Goal: Task Accomplishment & Management: Complete application form

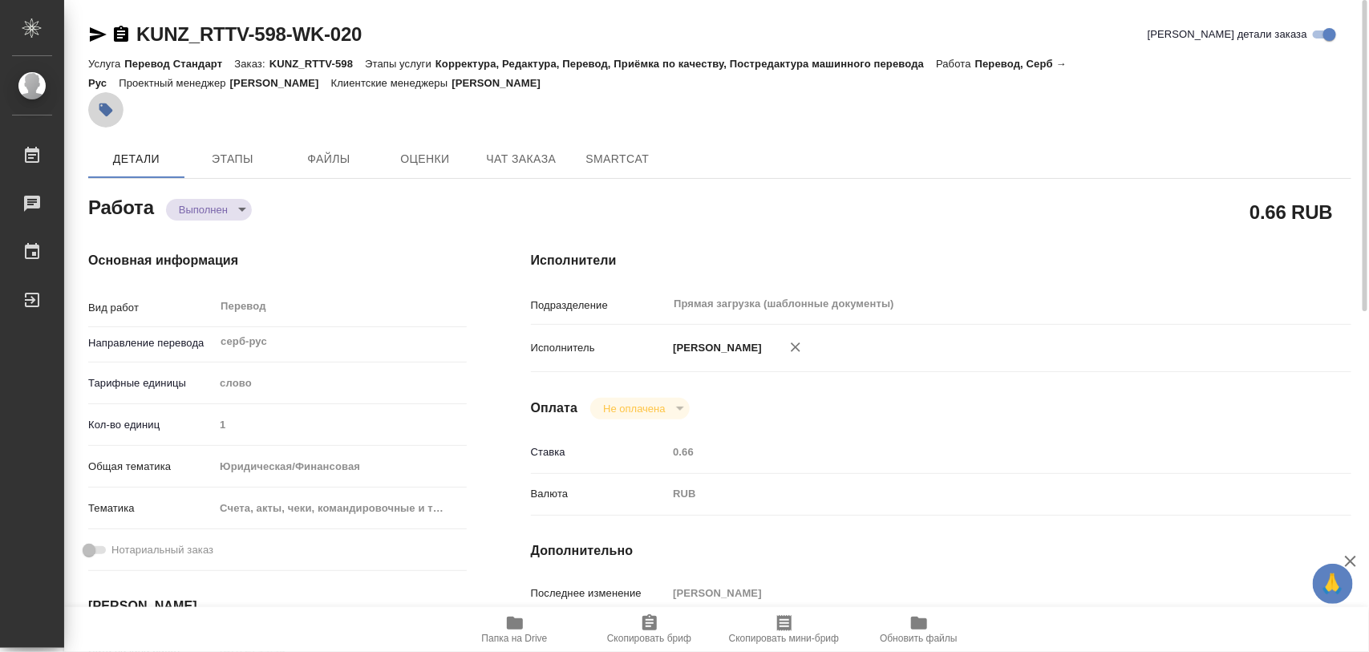
click at [110, 112] on icon "button" at bounding box center [106, 110] width 14 height 14
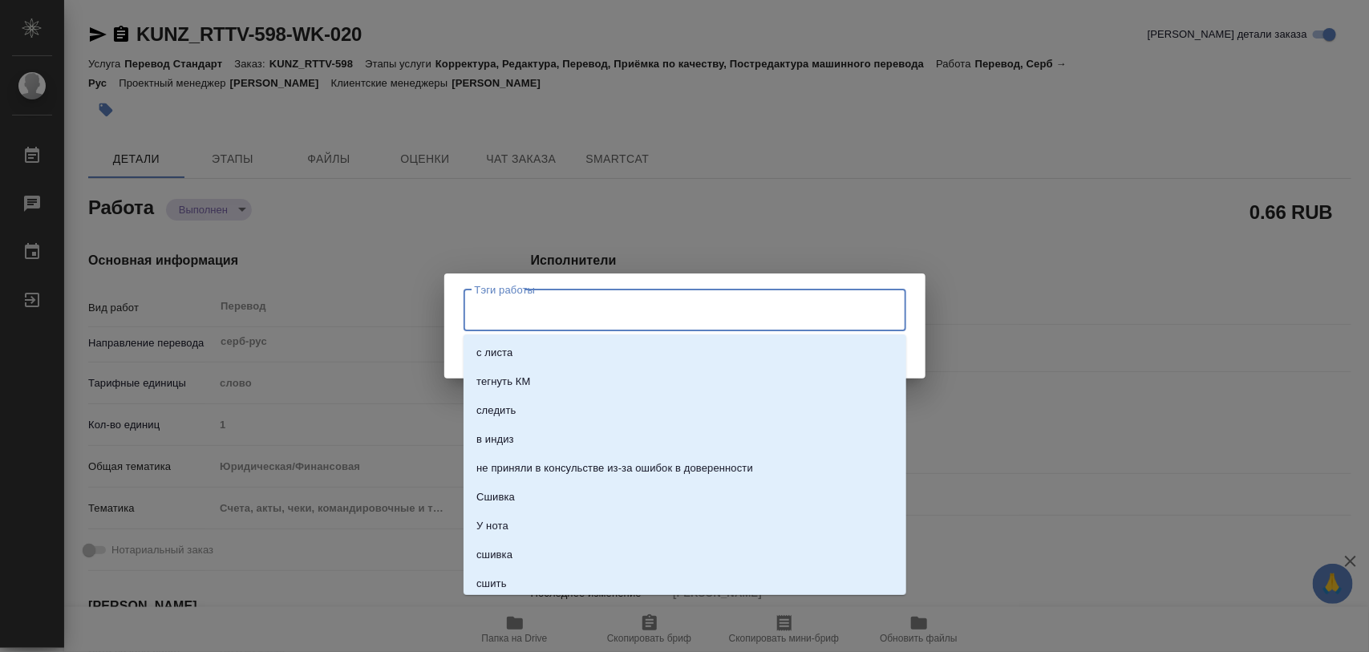
click at [595, 315] on input "Тэги работы" at bounding box center [670, 310] width 398 height 27
type input "399"
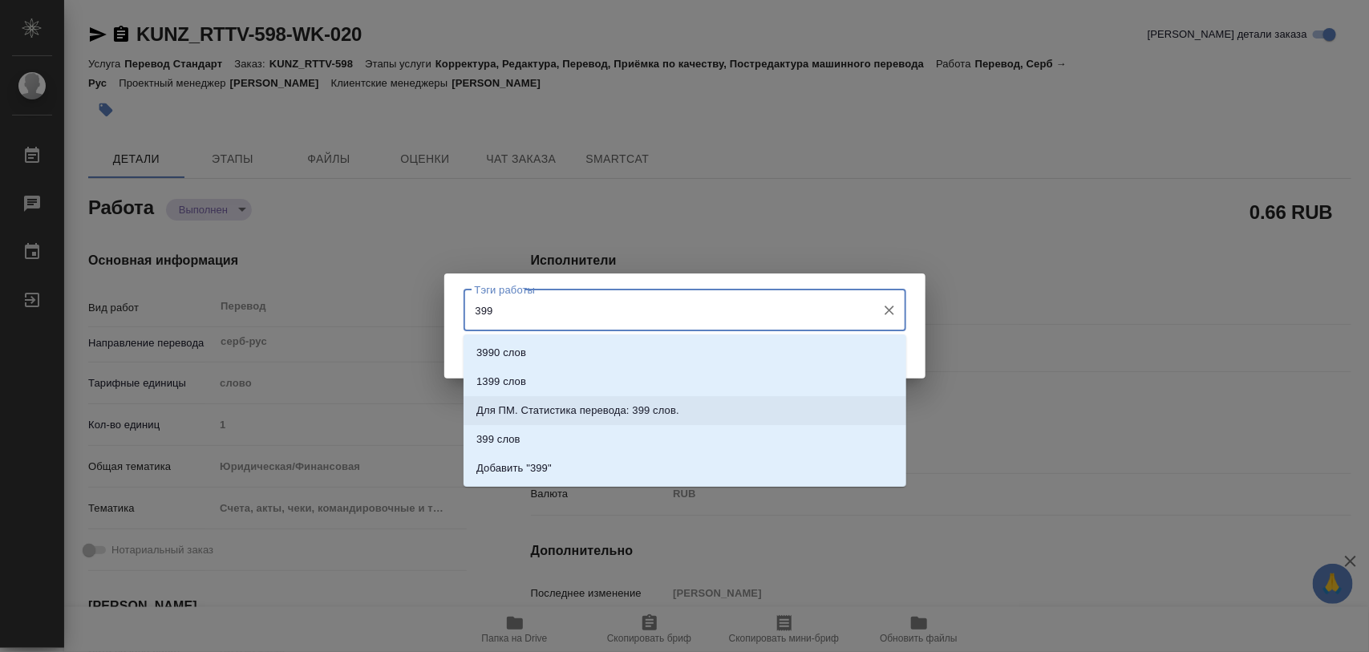
drag, startPoint x: 675, startPoint y: 409, endPoint x: 766, endPoint y: 422, distance: 91.6
click at [676, 409] on p "Для ПМ. Статистика перевода: 399 слов." at bounding box center [577, 411] width 203 height 16
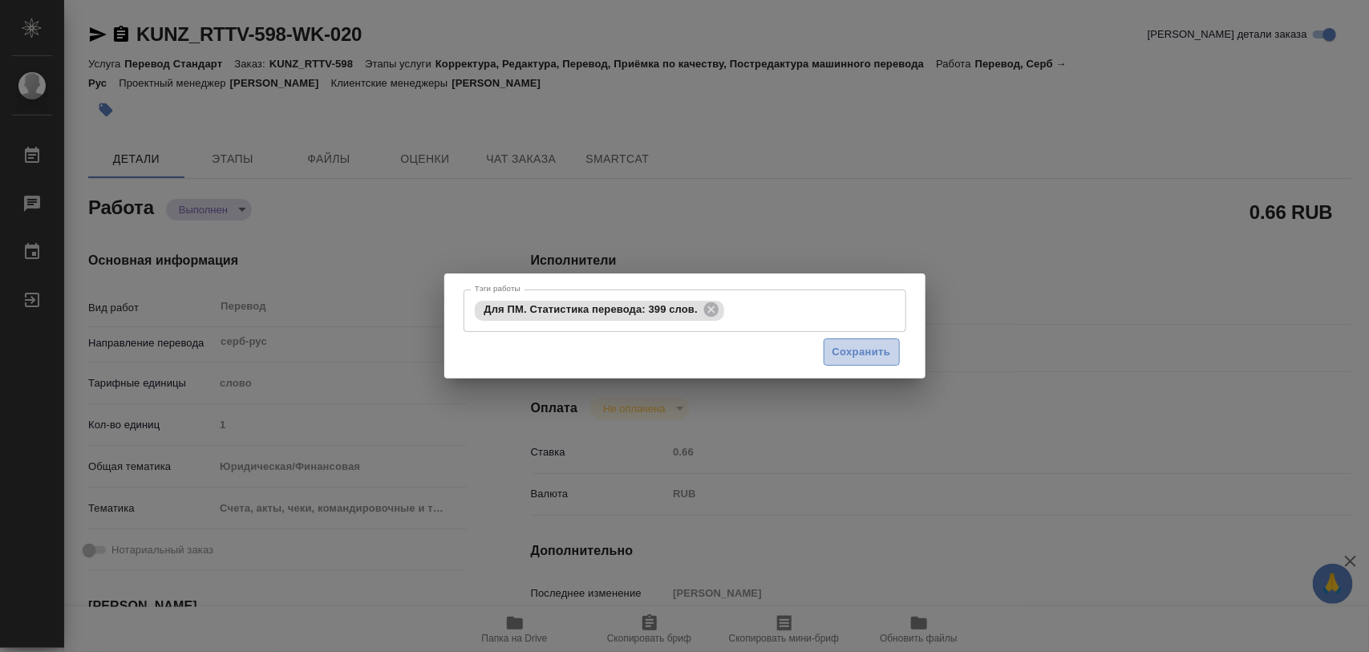
click at [836, 365] on button "Сохранить" at bounding box center [862, 353] width 76 height 28
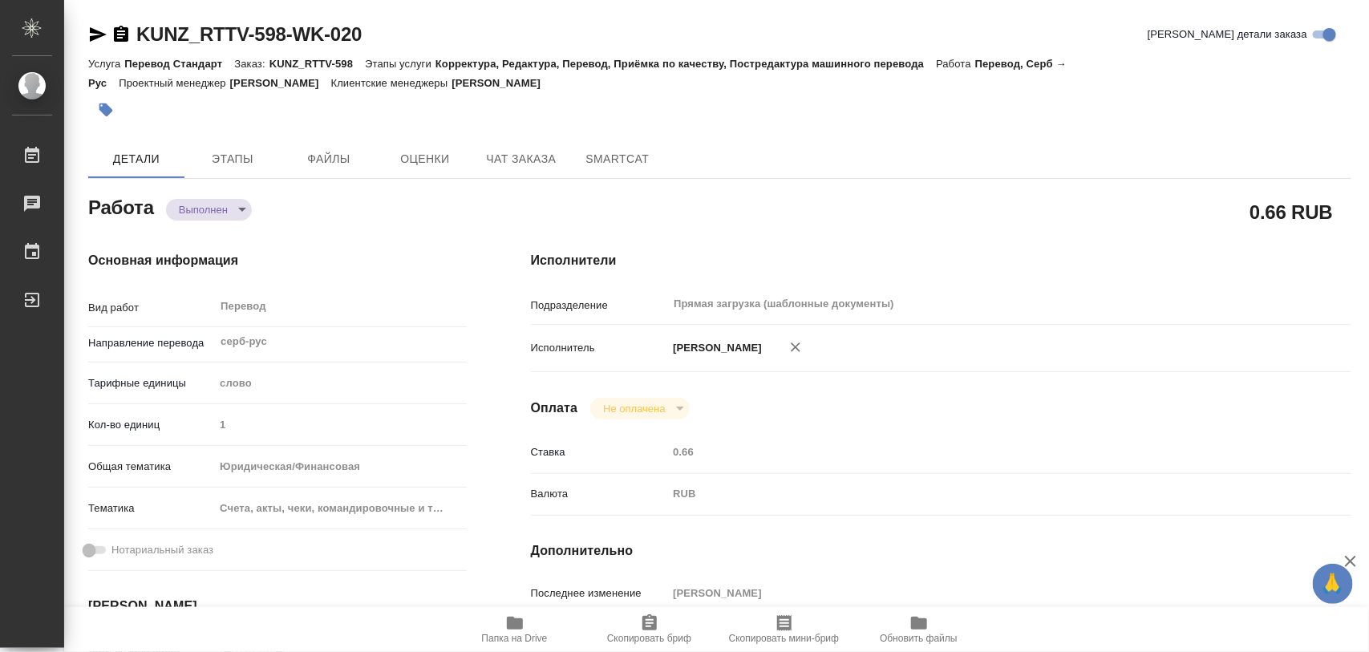
type input "completed"
type input "серб-рус"
type input "5a8b1489cc6b4906c91bfd90"
type input "1"
type input "yr-fn"
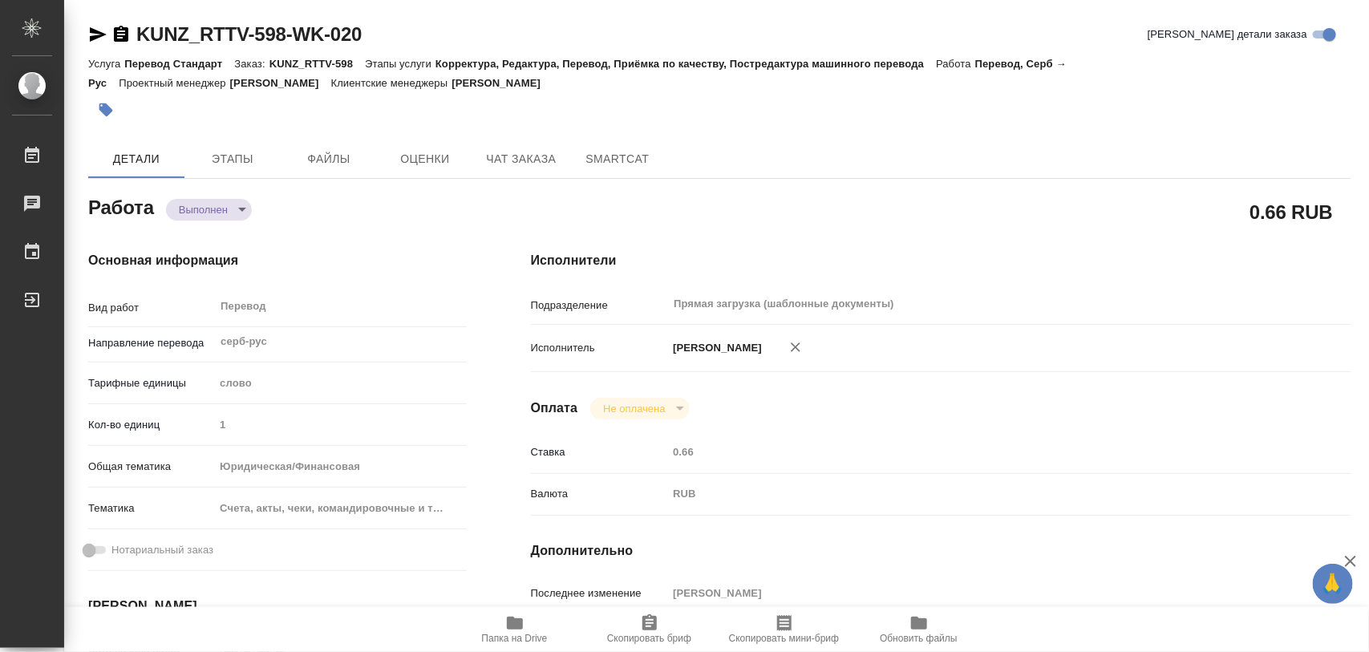
type input "5f647205b73bc97568ca66c0"
type input "[DATE] 14:45"
type input "[DATE] 10:40"
type input "[DATE] 16:00"
type input "[DATE] 15:52"
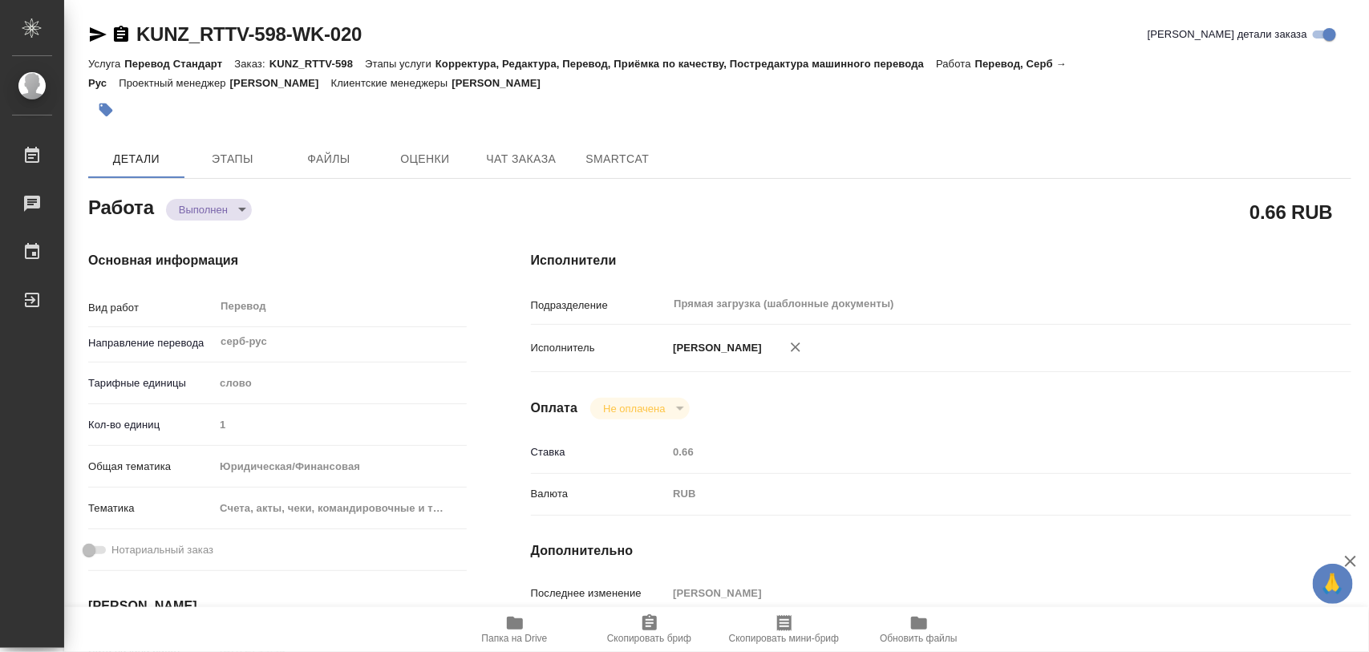
type input "[DATE] 13:00"
type input "Прямая загрузка (шаблонные документы)"
type input "notPayed"
type input "0.66"
type input "RUB"
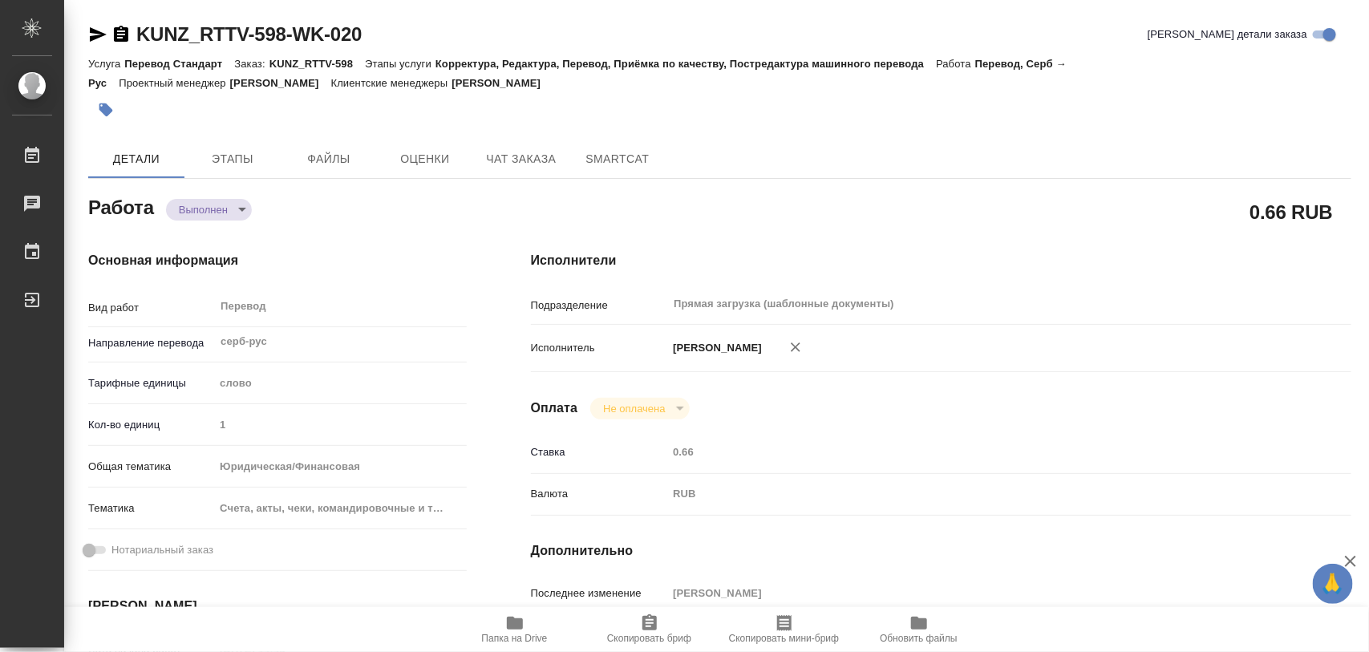
type input "[PERSON_NAME]"
type input "KUNZ_RTTV-598"
type input "Перевод Стандарт"
type input "Корректура, Редактура, Перевод, Приёмка по качеству, Постредактура машинного пе…"
type input "[PERSON_NAME]"
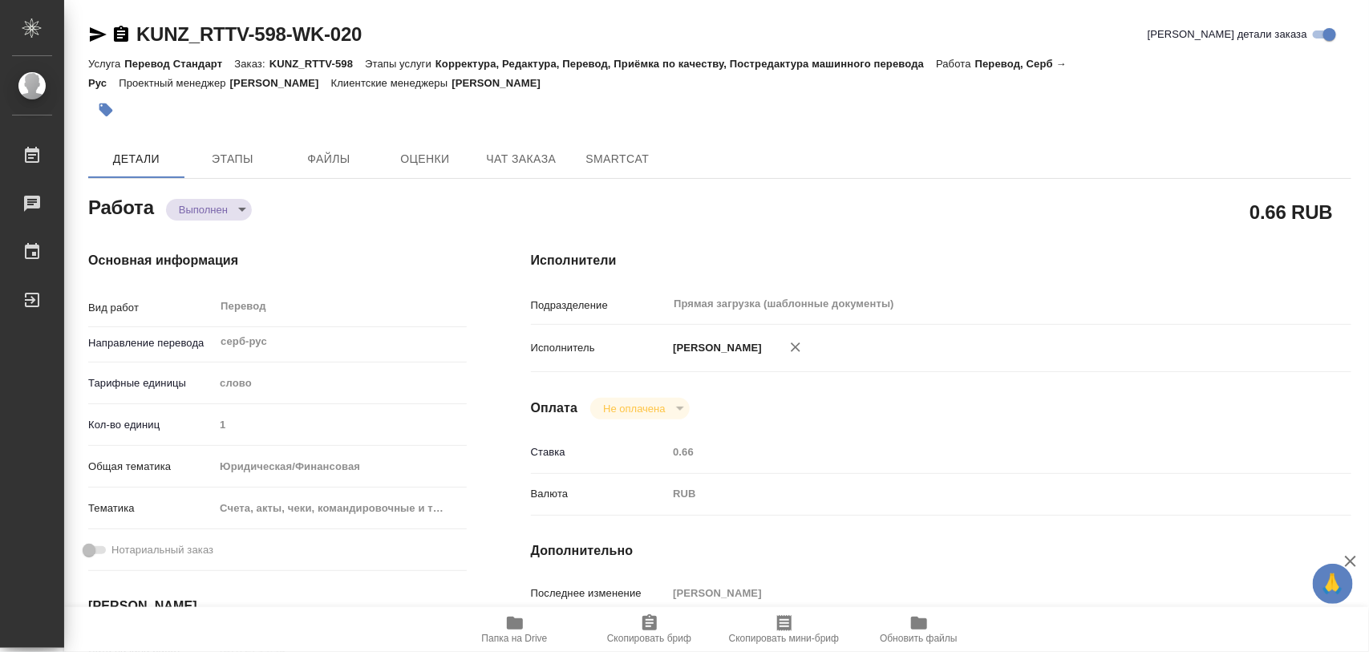
type input "[PERSON_NAME]"
type input "/Clients/RT/Orders/KUNZ_RTTV-598"
click at [110, 110] on icon "button" at bounding box center [106, 110] width 14 height 14
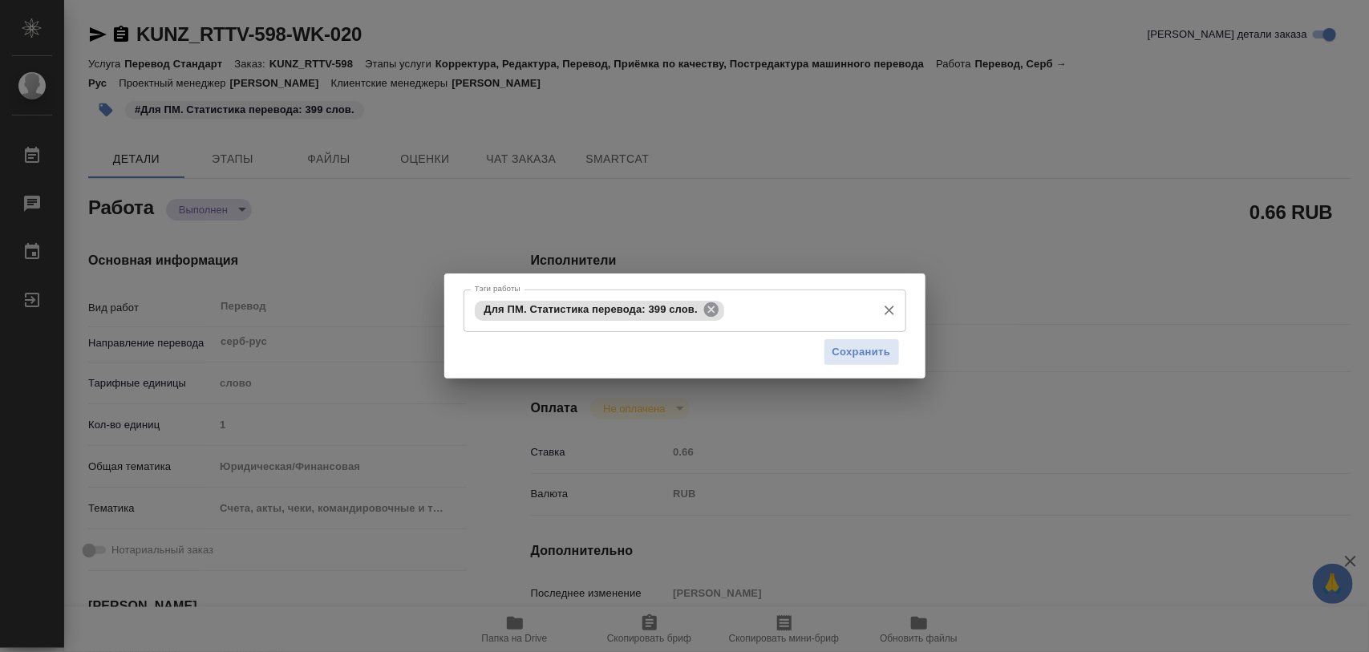
click at [712, 306] on icon at bounding box center [711, 309] width 14 height 14
click at [712, 306] on input "Тэги работы" at bounding box center [670, 310] width 398 height 27
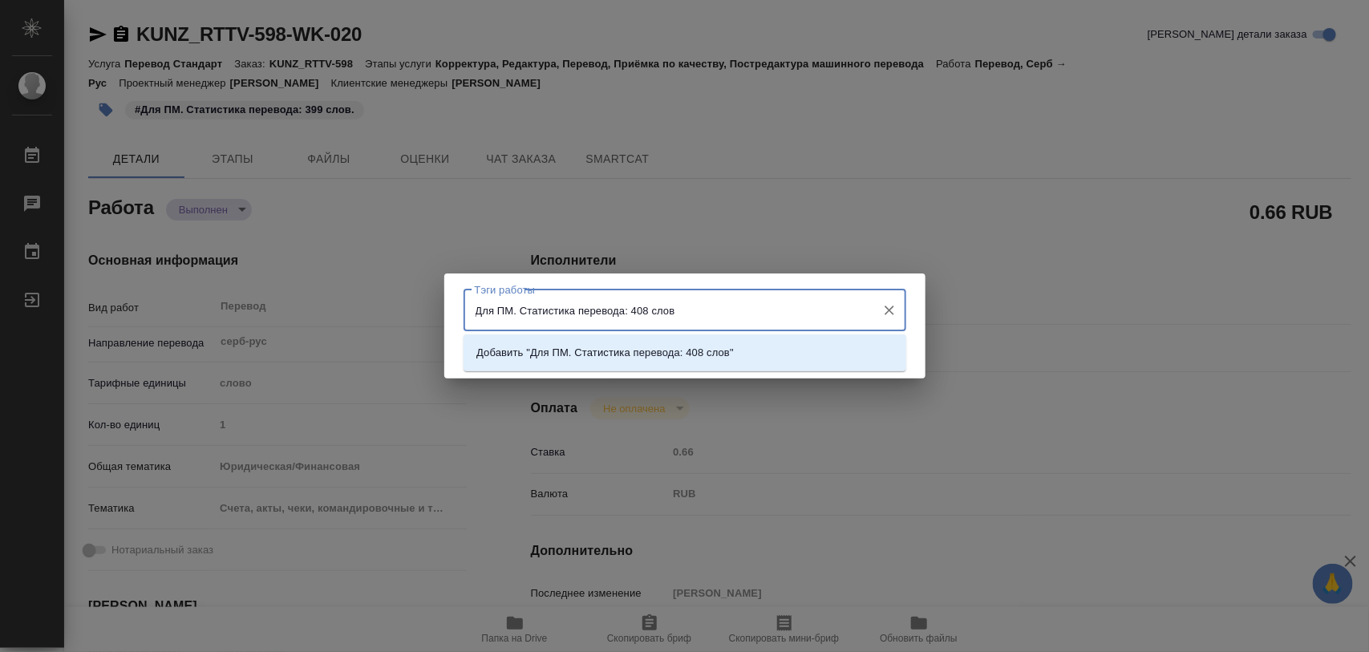
type input "Для ПМ. Статистика перевода: 408 слов."
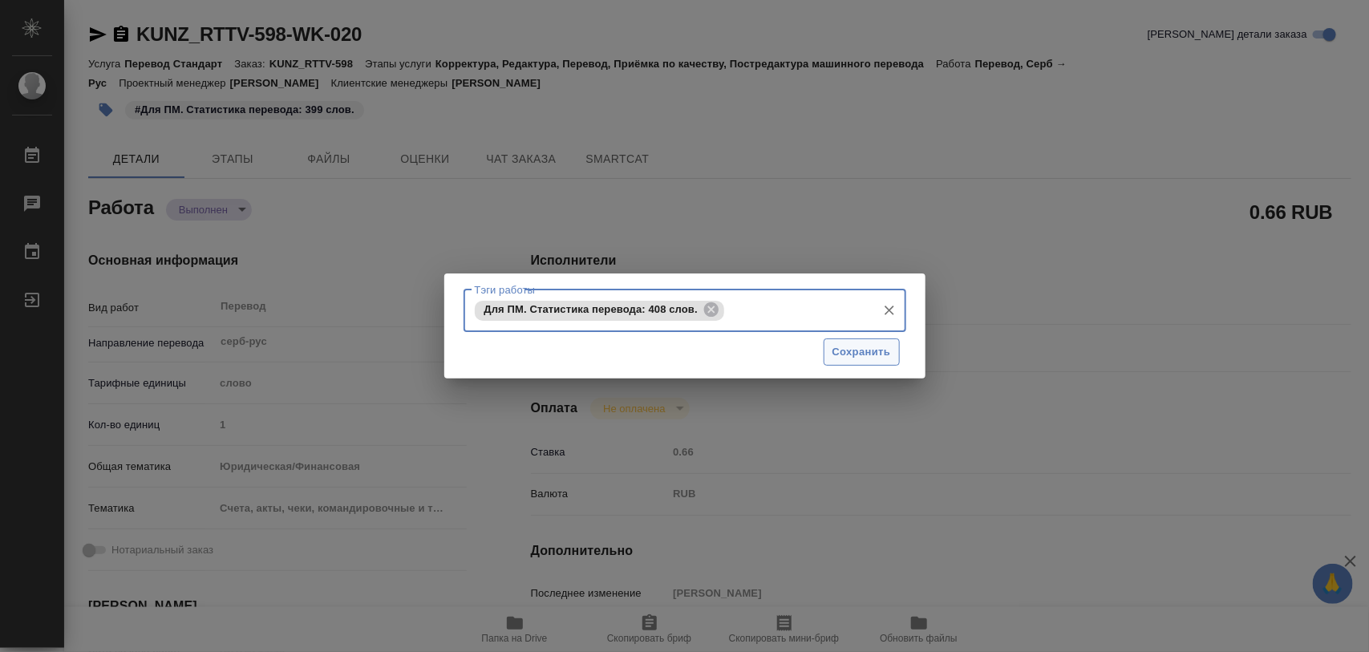
click at [874, 349] on span "Сохранить" at bounding box center [862, 352] width 59 height 18
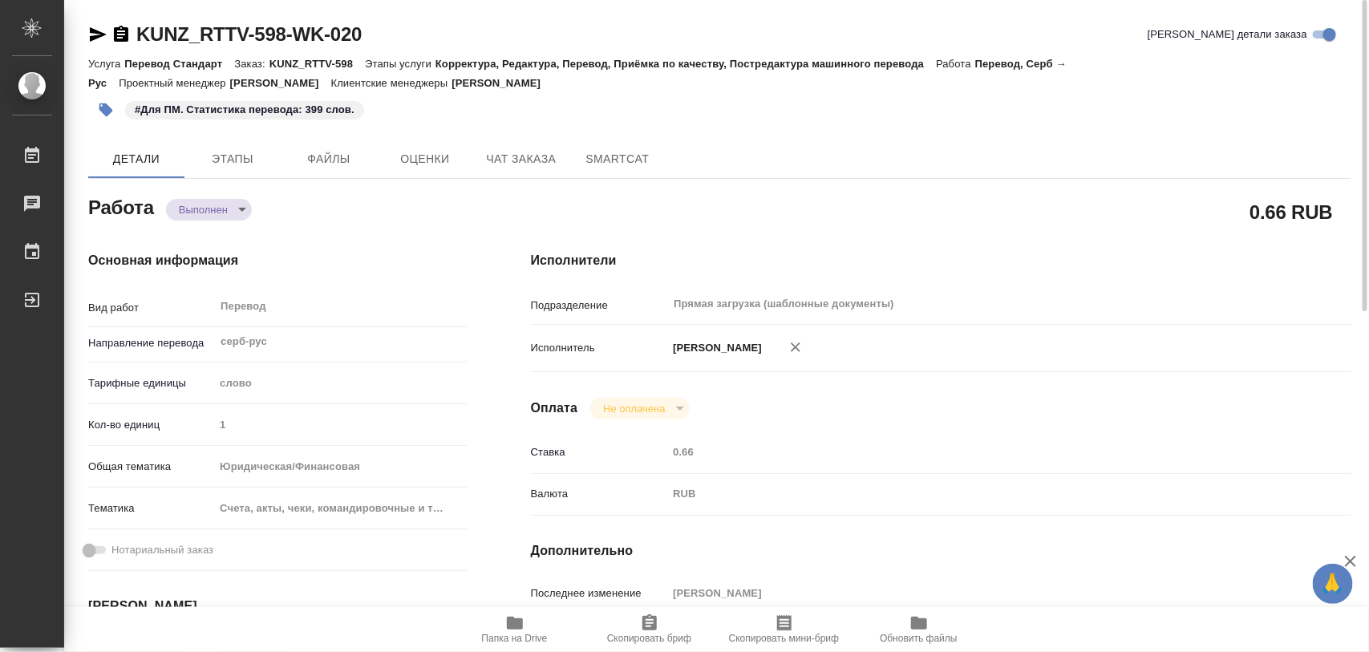
type input "completed"
type input "серб-рус"
type input "5a8b1489cc6b4906c91bfd90"
type input "1"
type input "yr-fn"
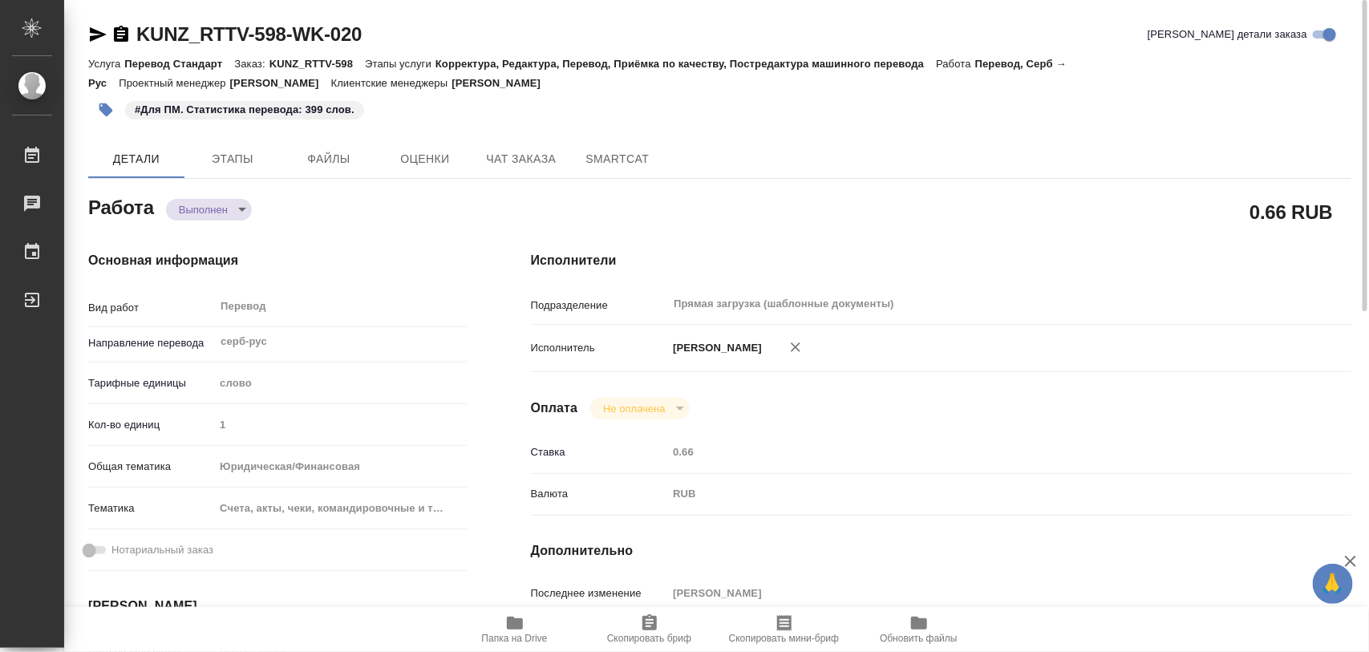
type input "5f647205b73bc97568ca66c0"
type input "[DATE] 14:45"
type input "[DATE] 10:40"
type input "[DATE] 16:00"
type input "[DATE] 15:52"
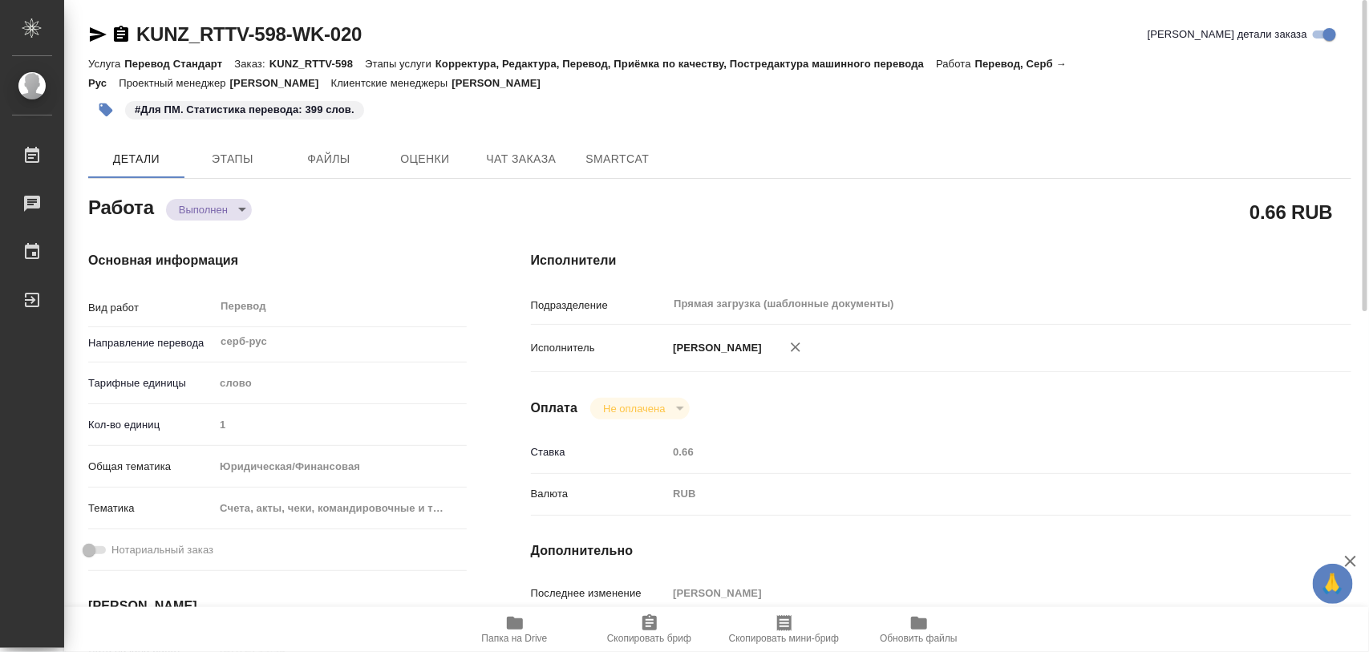
type input "[DATE] 13:00"
type input "Прямая загрузка (шаблонные документы)"
type input "notPayed"
type input "0.66"
type input "RUB"
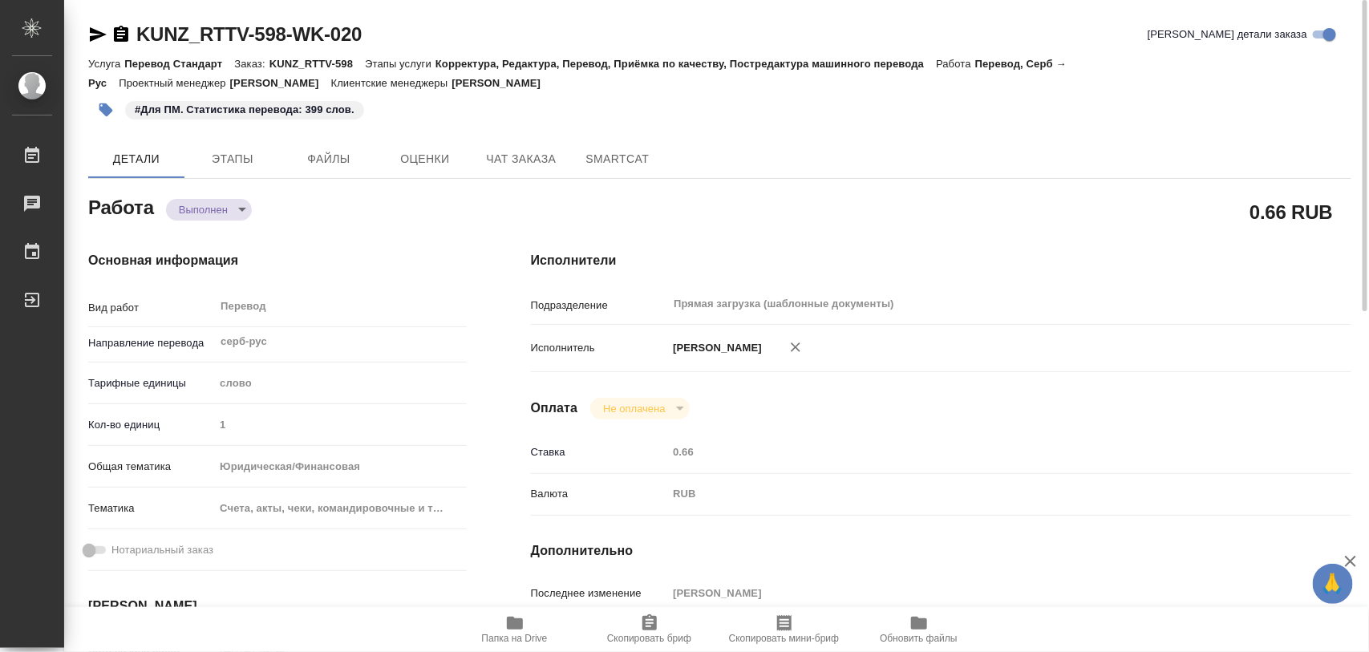
type input "[PERSON_NAME]"
type input "KUNZ_RTTV-598"
type input "Перевод Стандарт"
type input "Корректура, Редактура, Перевод, Приёмка по качеству, Постредактура машинного пе…"
type input "[PERSON_NAME]"
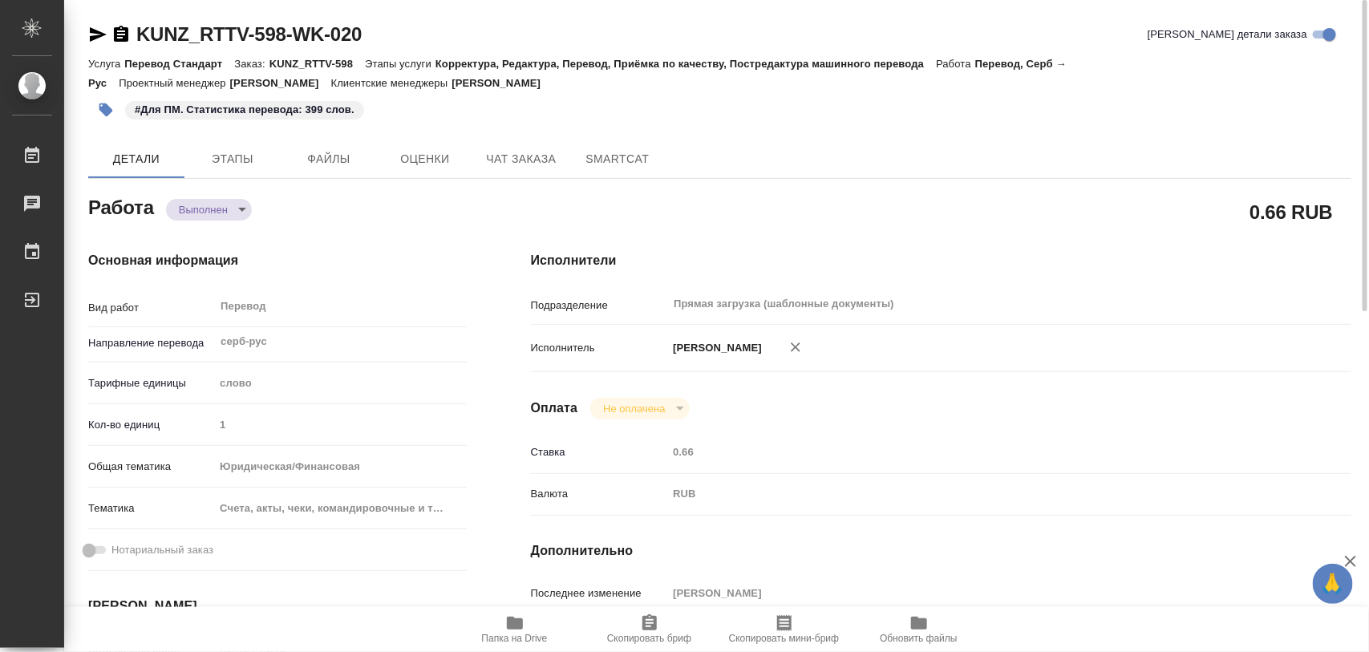
type input "[PERSON_NAME]"
type input "/Clients/RT/Orders/KUNZ_RTTV-598"
type textarea "x"
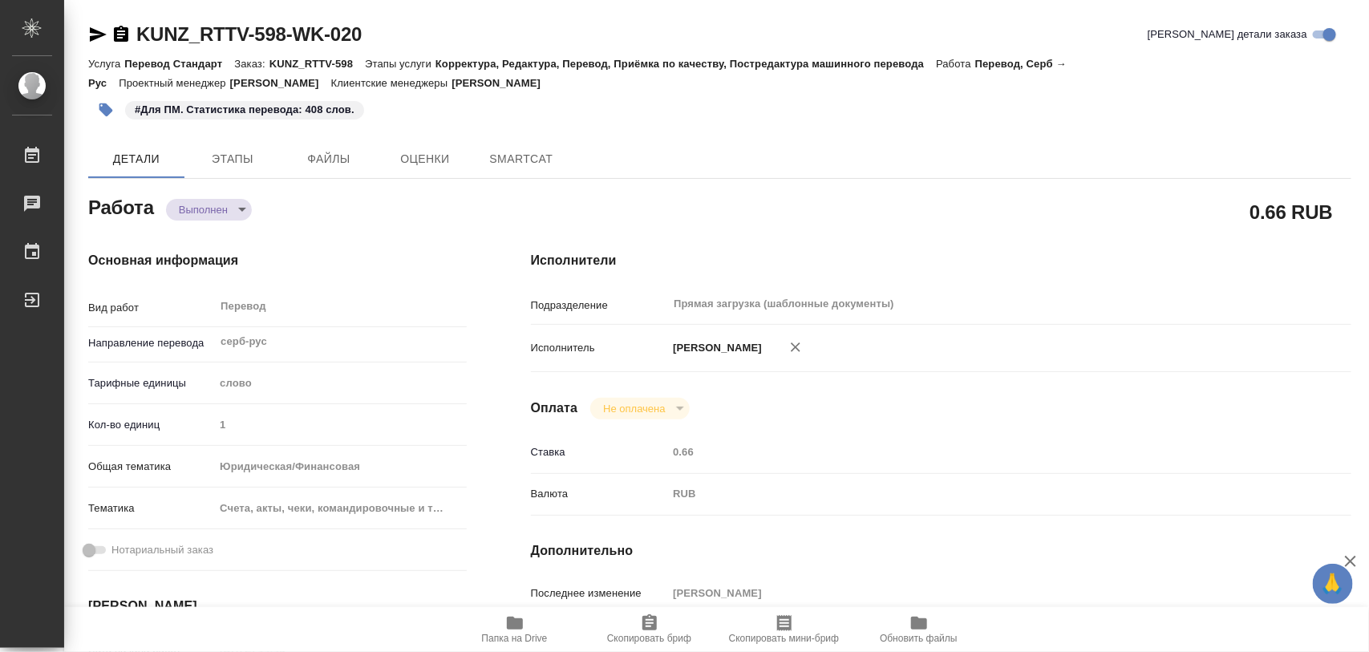
type textarea "x"
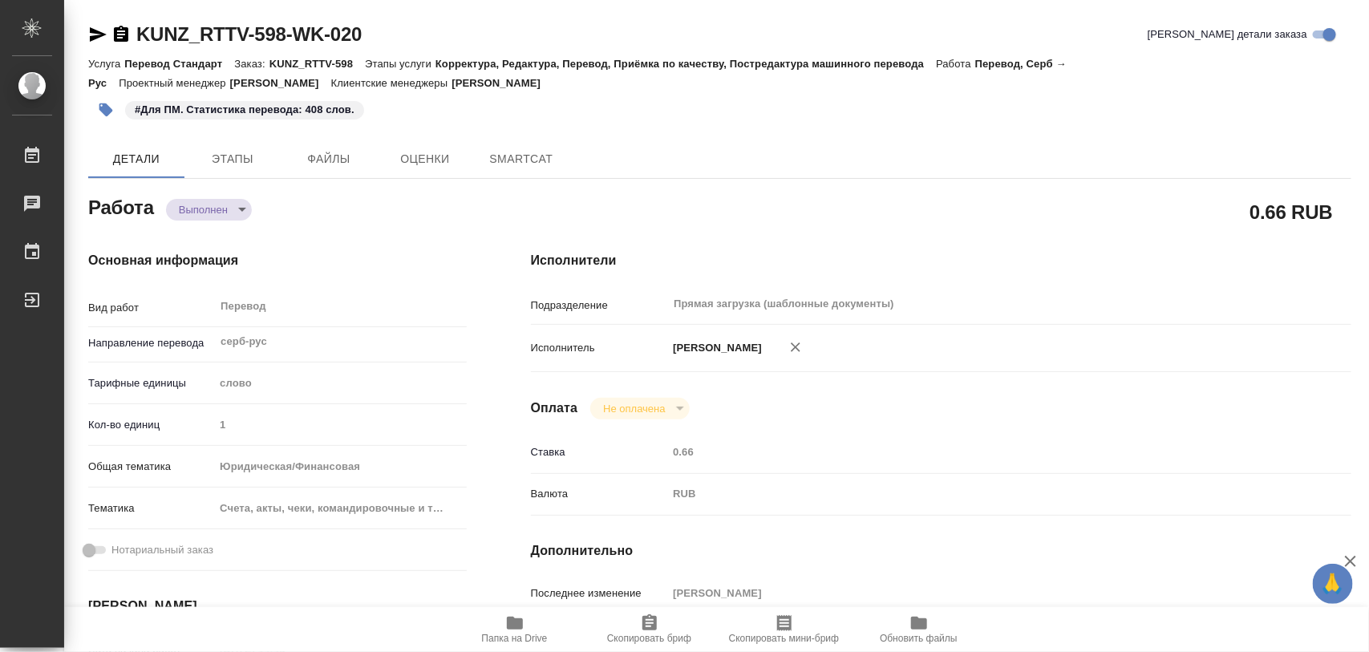
type textarea "x"
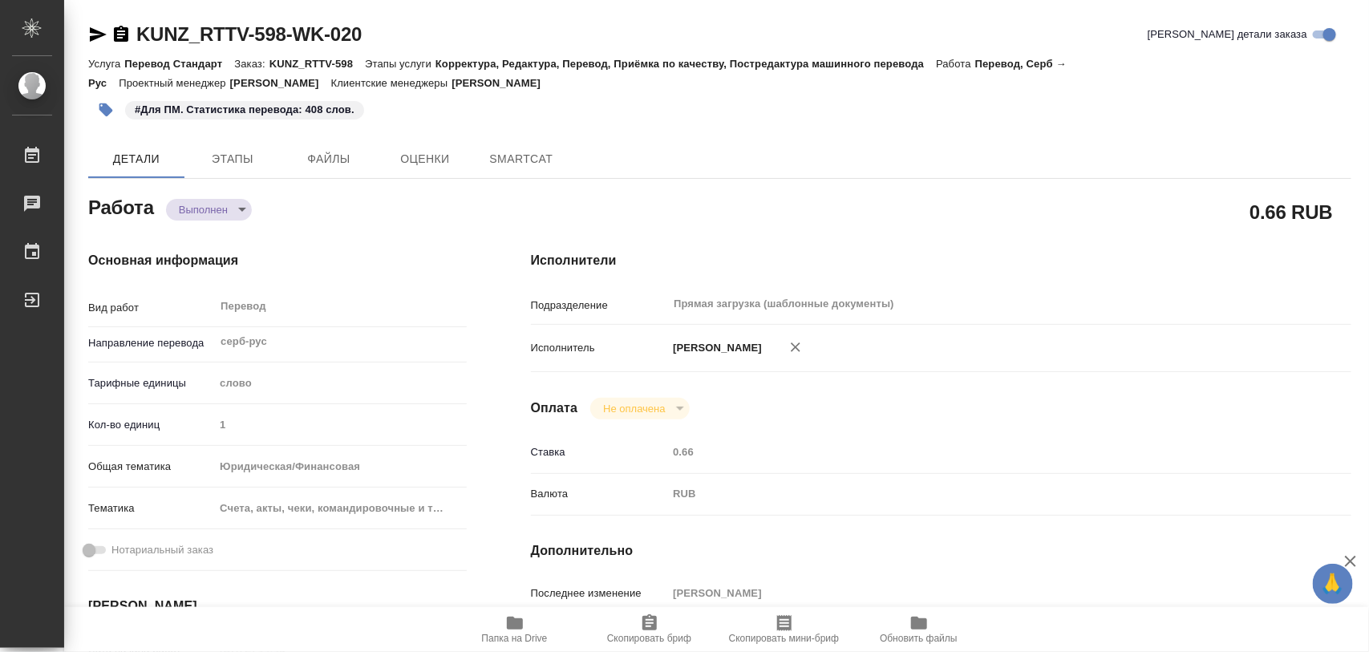
type textarea "x"
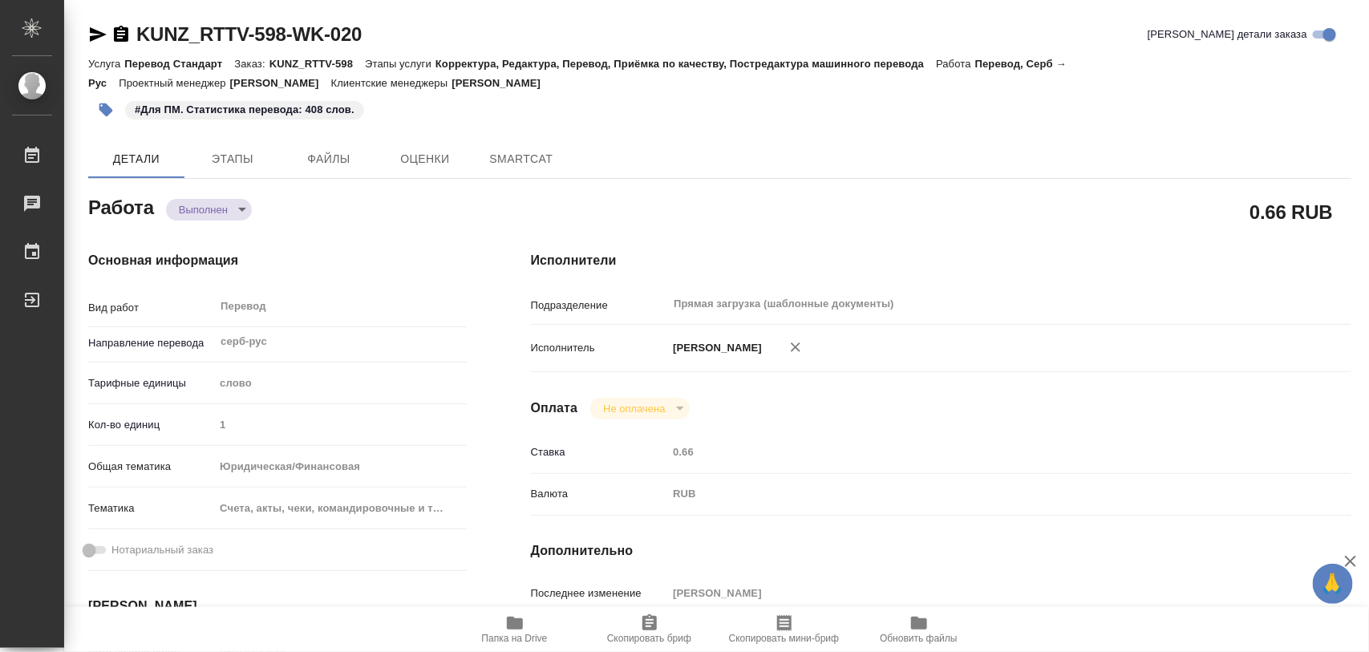
type textarea "x"
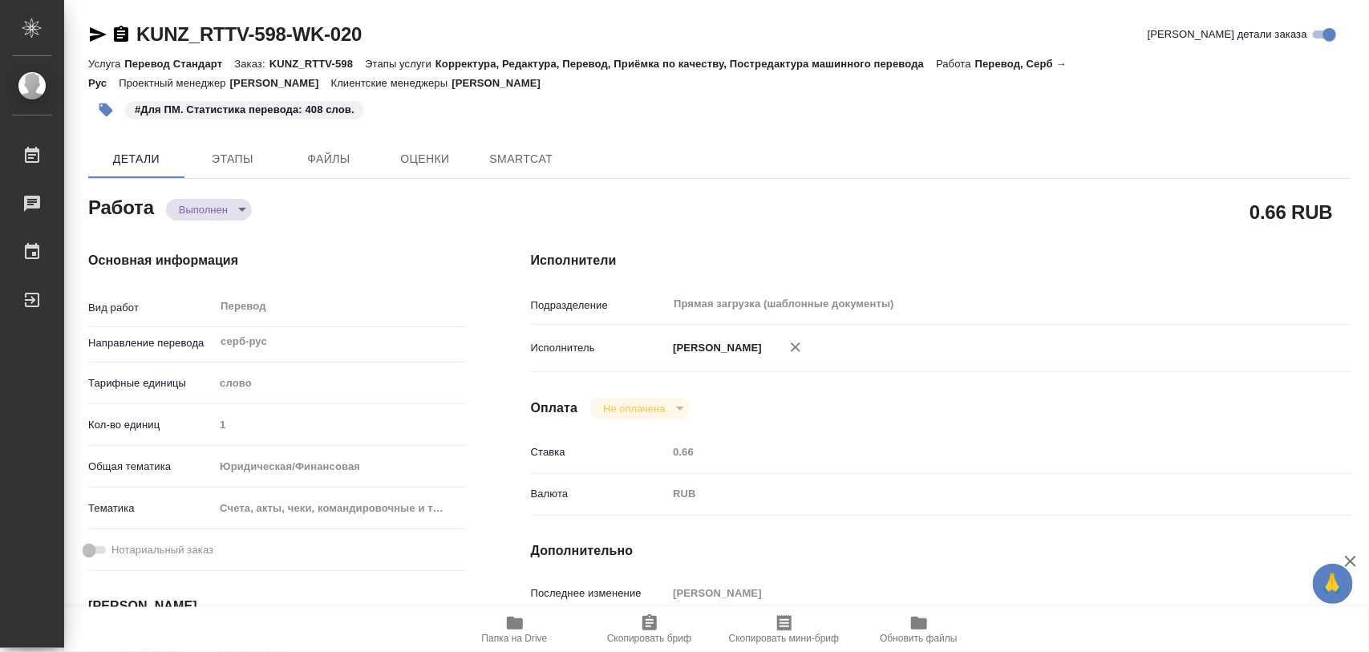
type textarea "x"
